Goal: Task Accomplishment & Management: Manage account settings

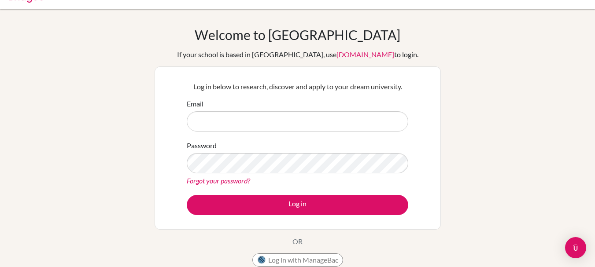
scroll to position [203, 0]
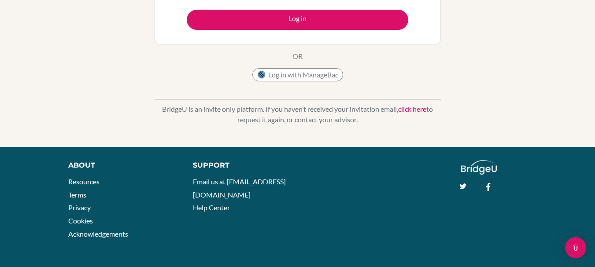
drag, startPoint x: 323, startPoint y: 66, endPoint x: 316, endPoint y: 80, distance: 15.4
click at [316, 80] on button "Log in with ManageBac" at bounding box center [298, 74] width 91 height 13
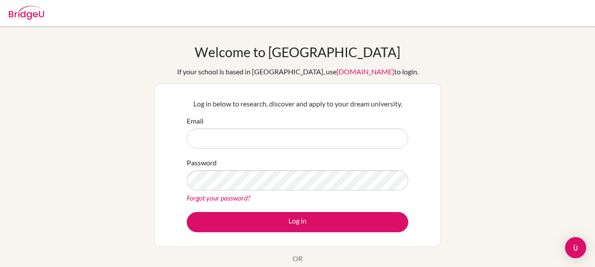
scroll to position [5, 0]
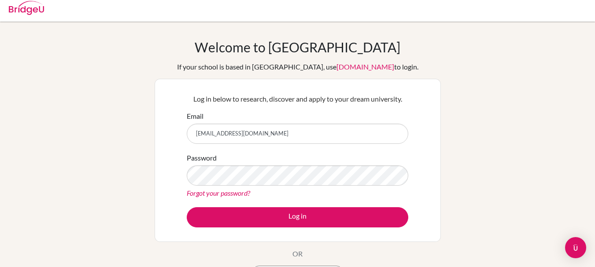
type input "[EMAIL_ADDRESS][DOMAIN_NAME]"
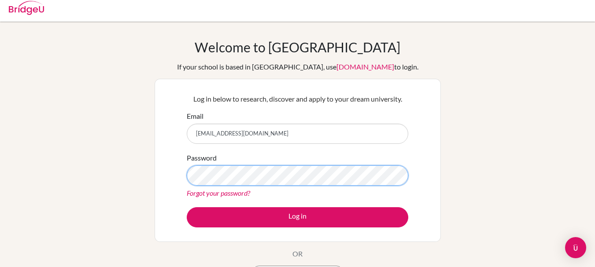
click at [187, 208] on button "Log in" at bounding box center [298, 218] width 222 height 20
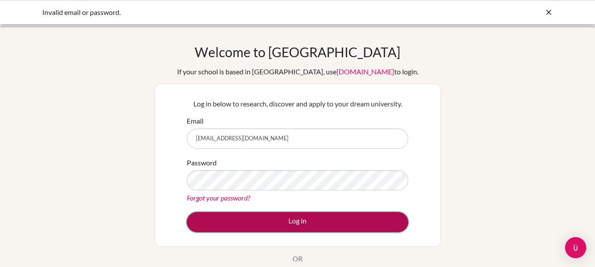
click at [265, 224] on button "Log in" at bounding box center [298, 222] width 222 height 20
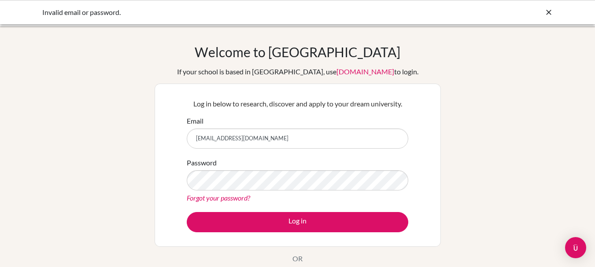
click at [553, 15] on icon at bounding box center [549, 12] width 9 height 9
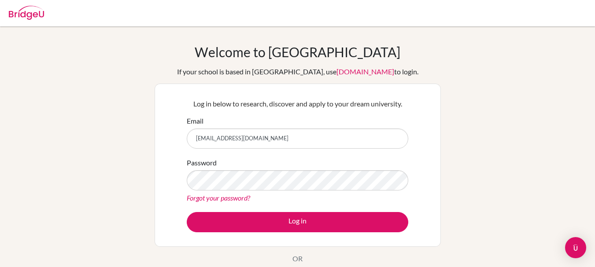
click at [551, 9] on div at bounding box center [297, 13] width 587 height 26
